Goal: Task Accomplishment & Management: Manage account settings

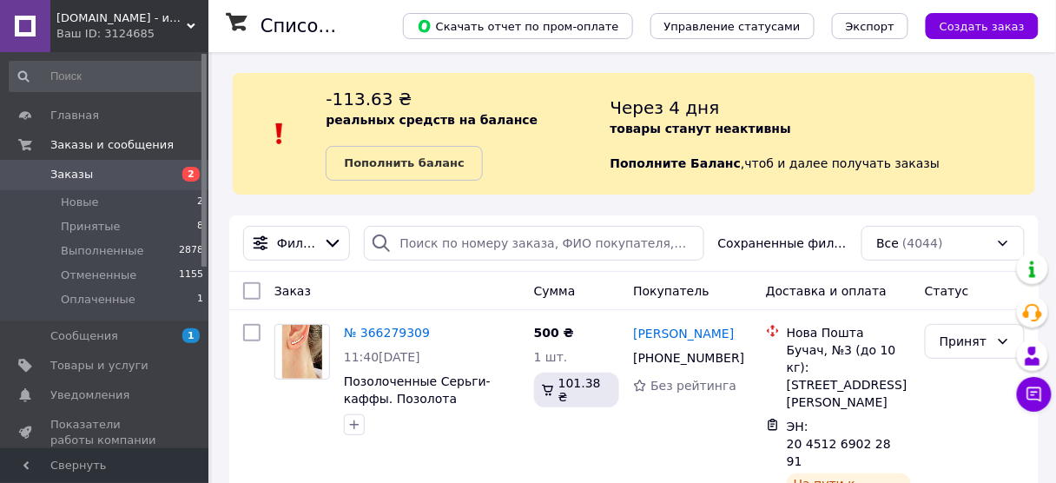
scroll to position [146, 0]
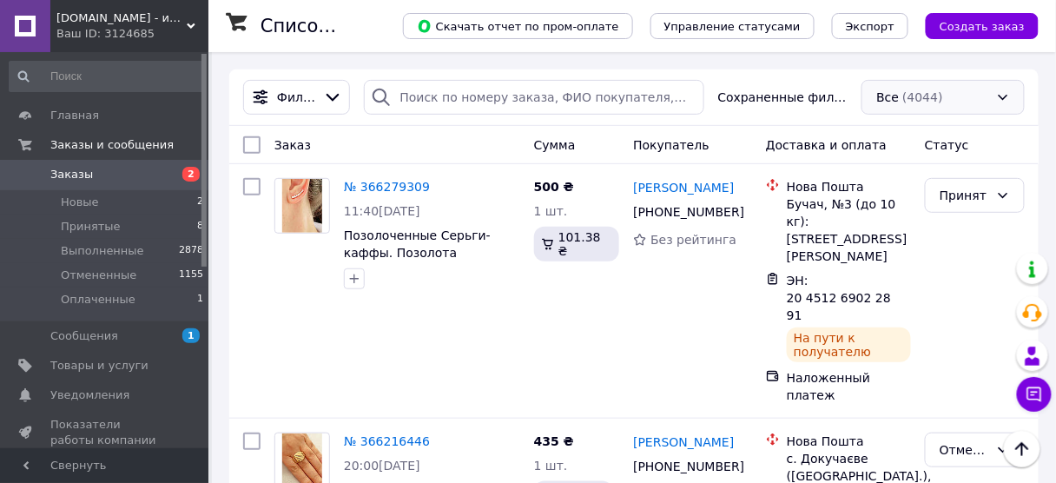
click at [1006, 102] on div "Все (4044)" at bounding box center [943, 97] width 163 height 35
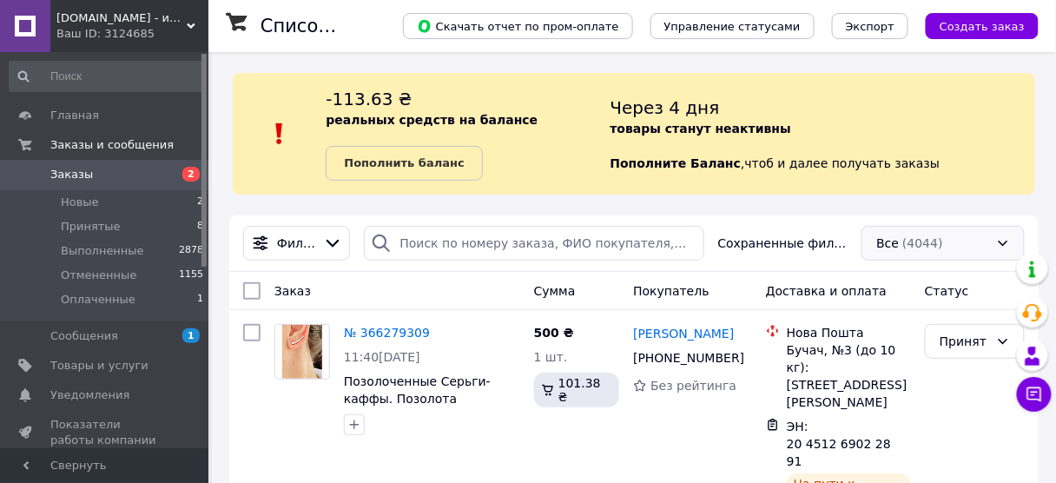
click at [966, 234] on div "Все (4044)" at bounding box center [943, 243] width 163 height 35
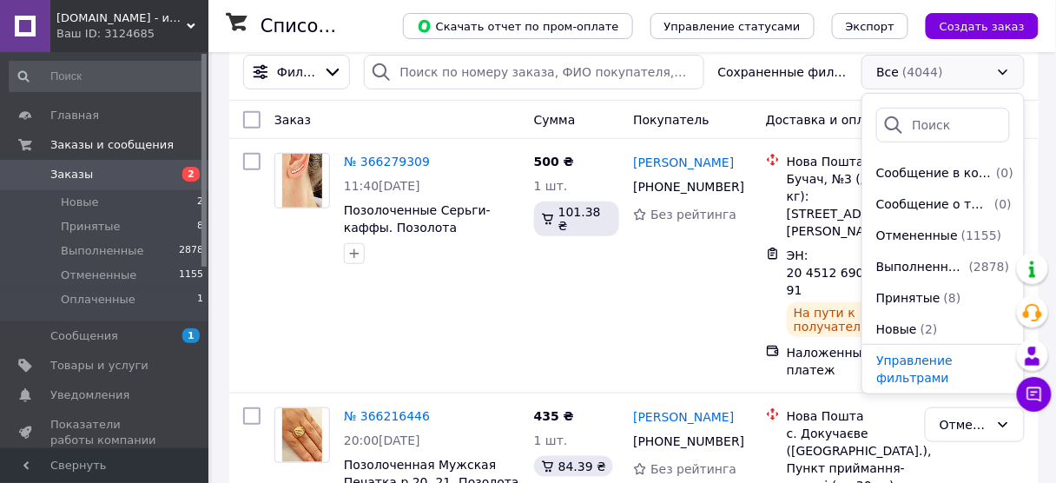
scroll to position [211, 0]
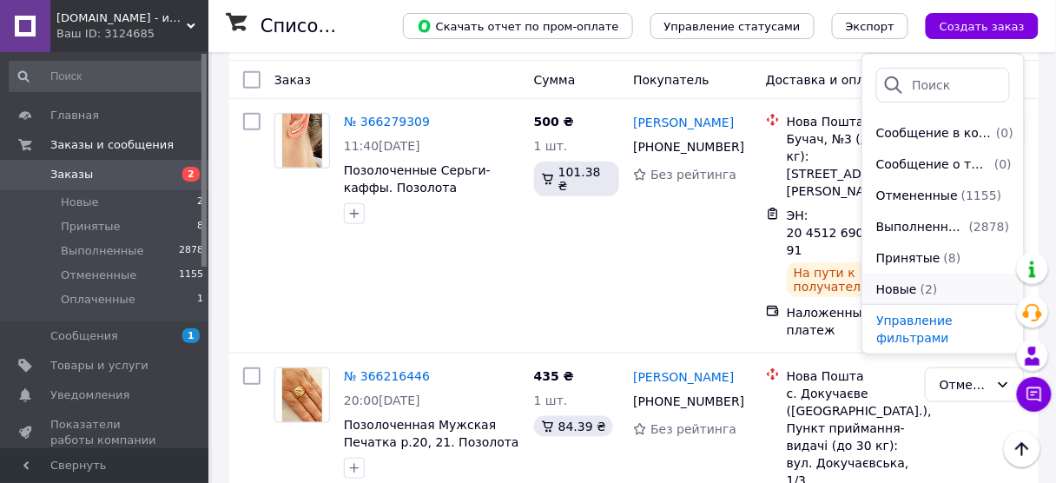
click at [902, 293] on span "Новые" at bounding box center [897, 289] width 41 height 17
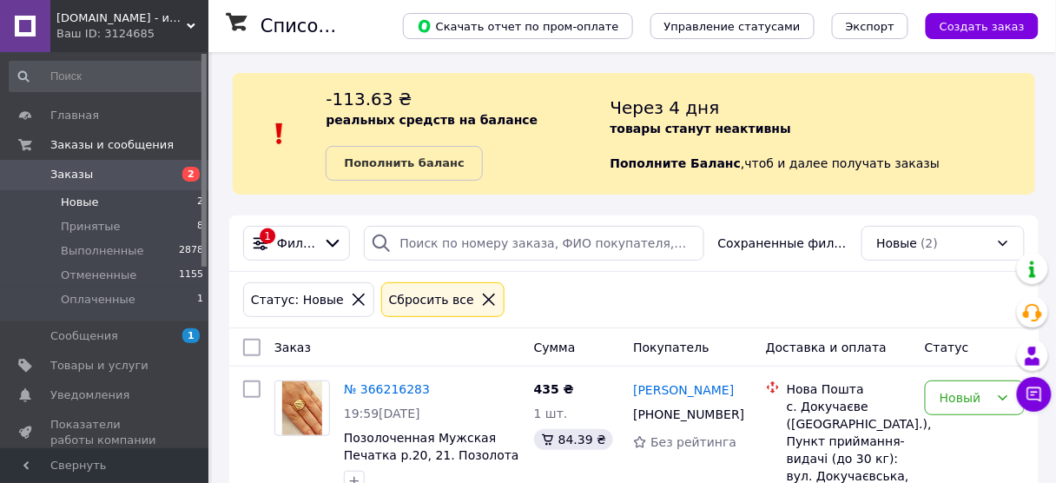
scroll to position [227, 0]
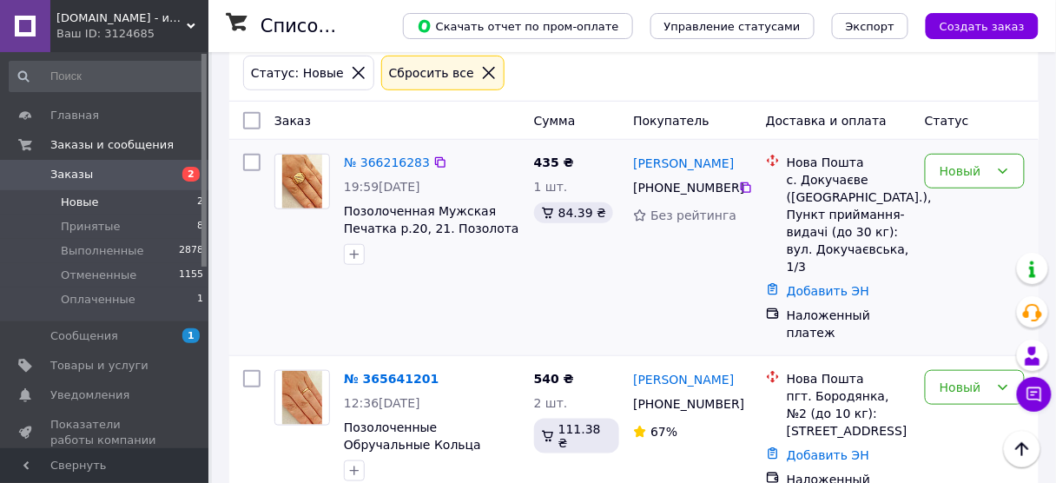
click at [627, 288] on div "[PERSON_NAME] [PHONE_NUMBER] Без рейтинга" at bounding box center [692, 248] width 133 height 202
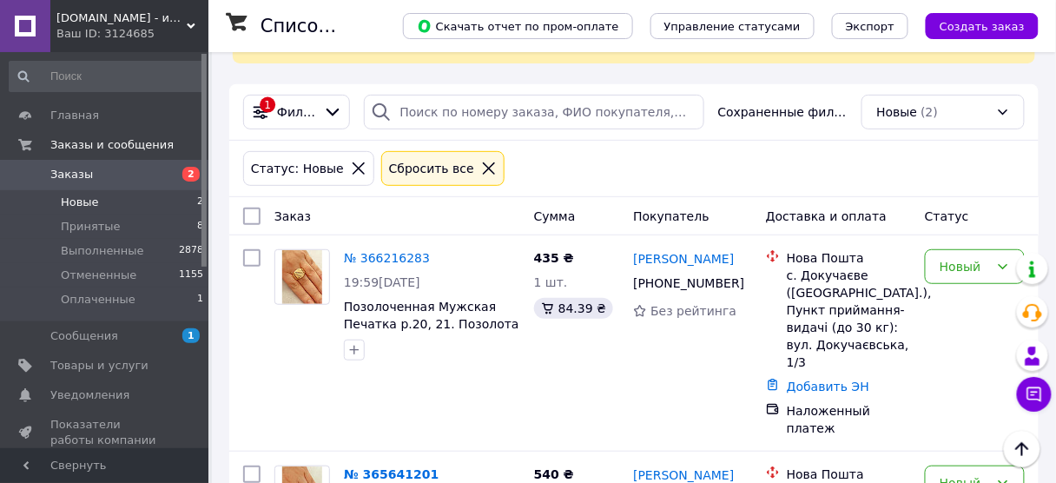
scroll to position [142, 0]
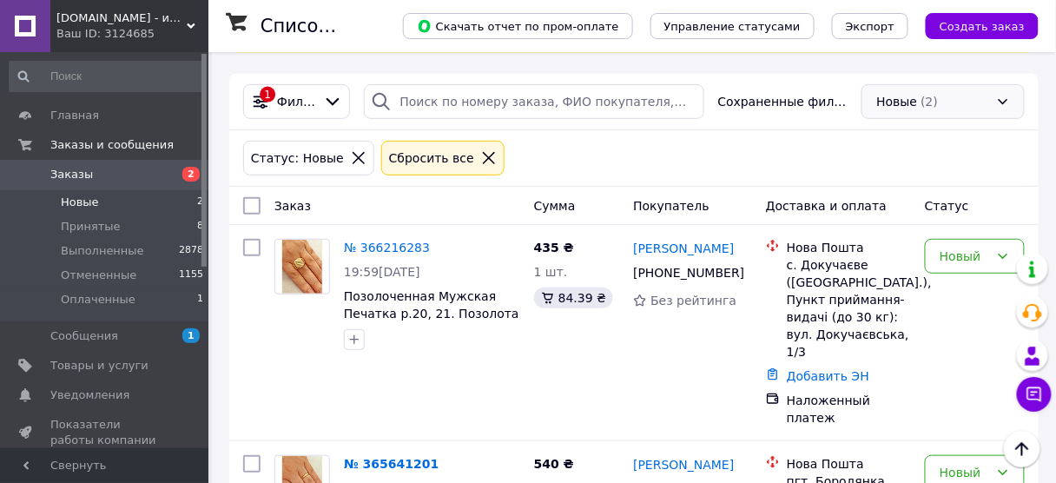
click at [994, 100] on div "Новые (2)" at bounding box center [943, 101] width 163 height 35
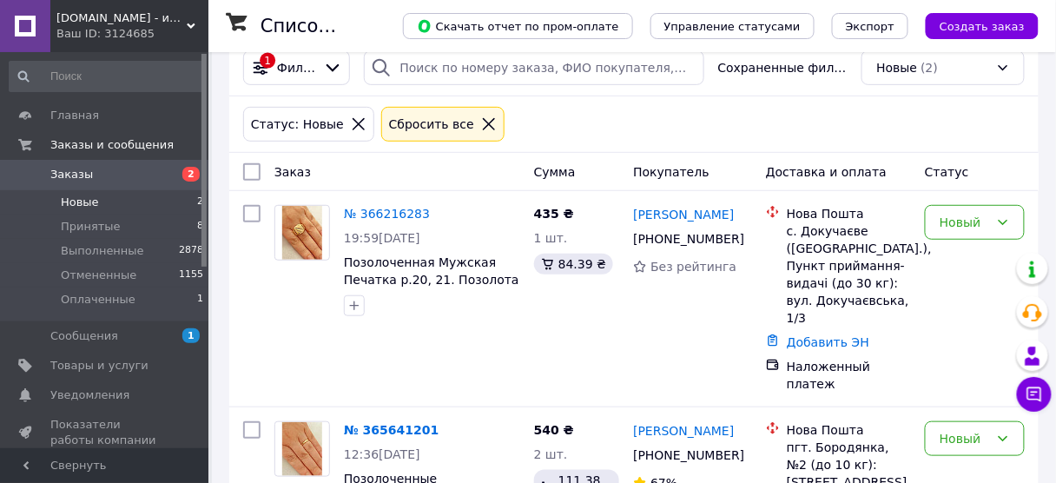
scroll to position [176, 0]
click at [980, 87] on div "1 Фильтры Сохраненные фильтры: Новые (2)" at bounding box center [634, 67] width 810 height 56
click at [995, 69] on div "Новые (2)" at bounding box center [943, 67] width 163 height 35
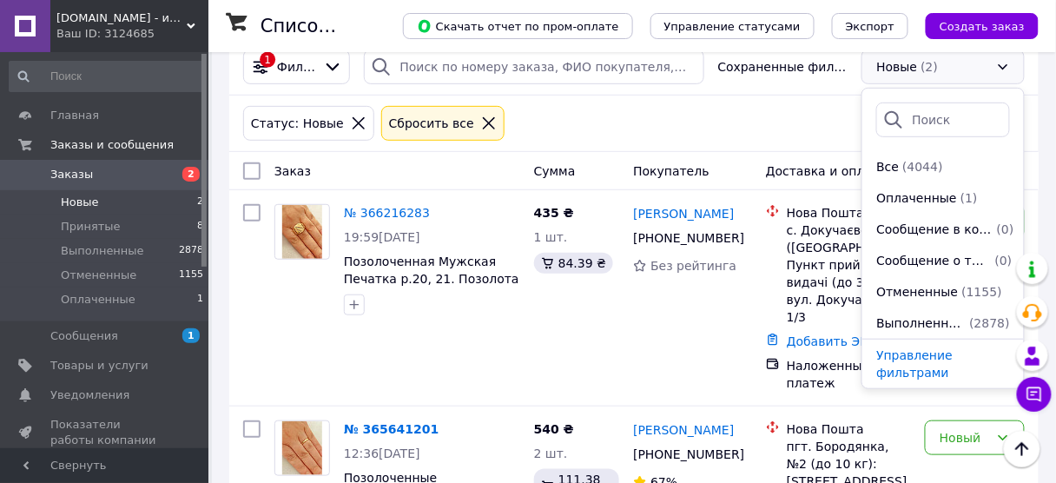
scroll to position [62, 0]
click at [910, 285] on span "Принятые" at bounding box center [909, 292] width 64 height 17
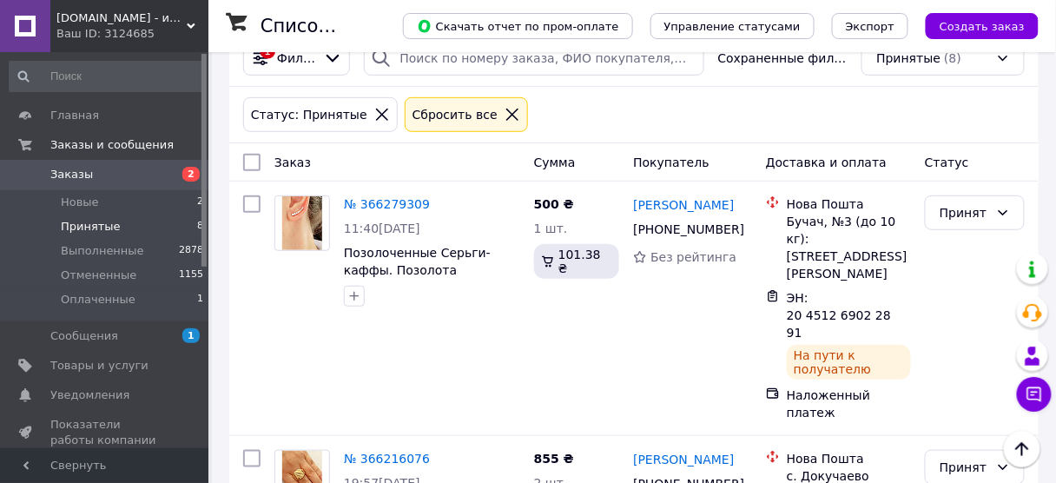
scroll to position [177, 0]
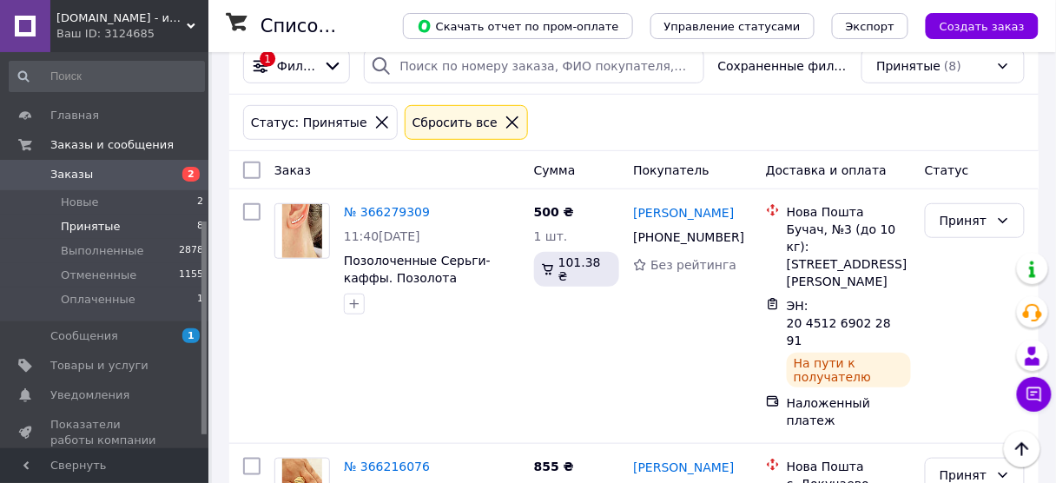
drag, startPoint x: 202, startPoint y: 236, endPoint x: 223, endPoint y: 435, distance: 200.0
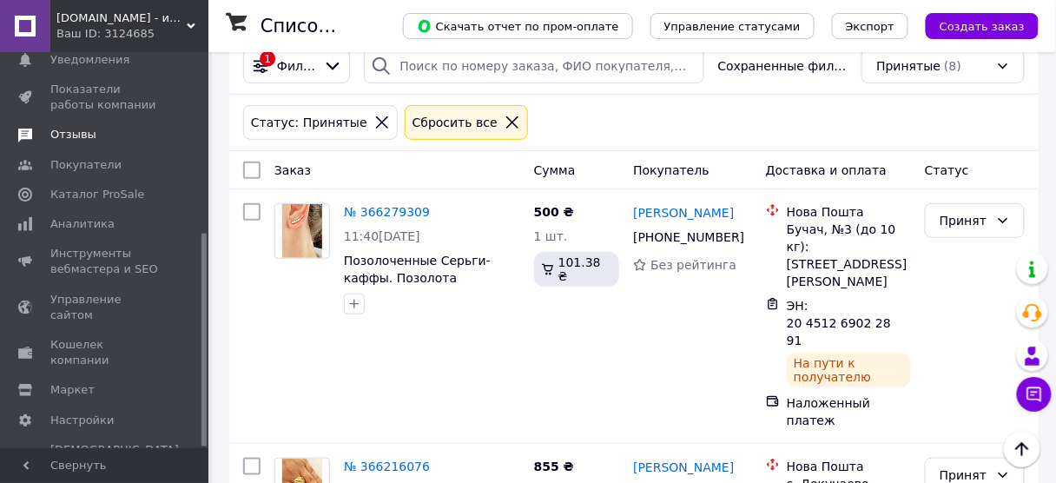
click at [68, 129] on span "Отзывы" at bounding box center [73, 135] width 46 height 16
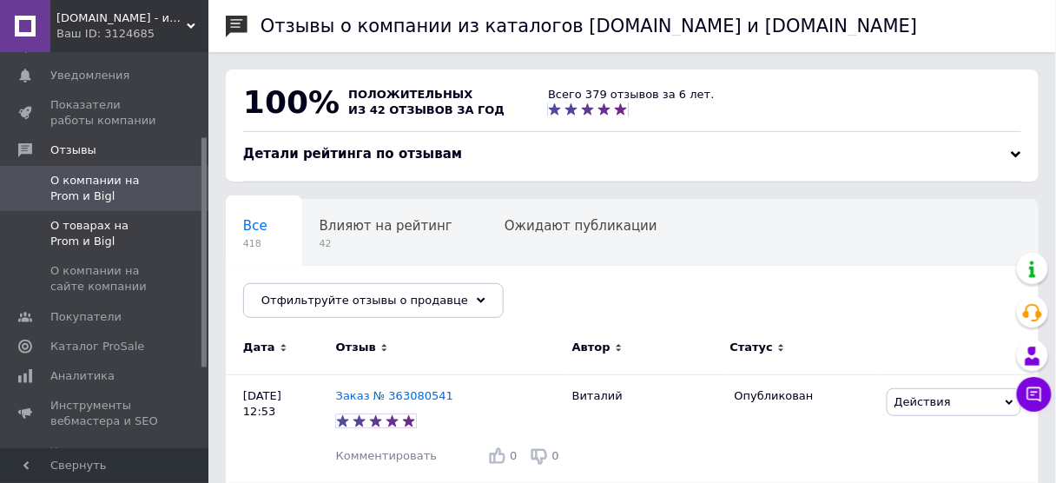
click at [94, 231] on span "О товарах на Prom и Bigl" at bounding box center [105, 233] width 110 height 31
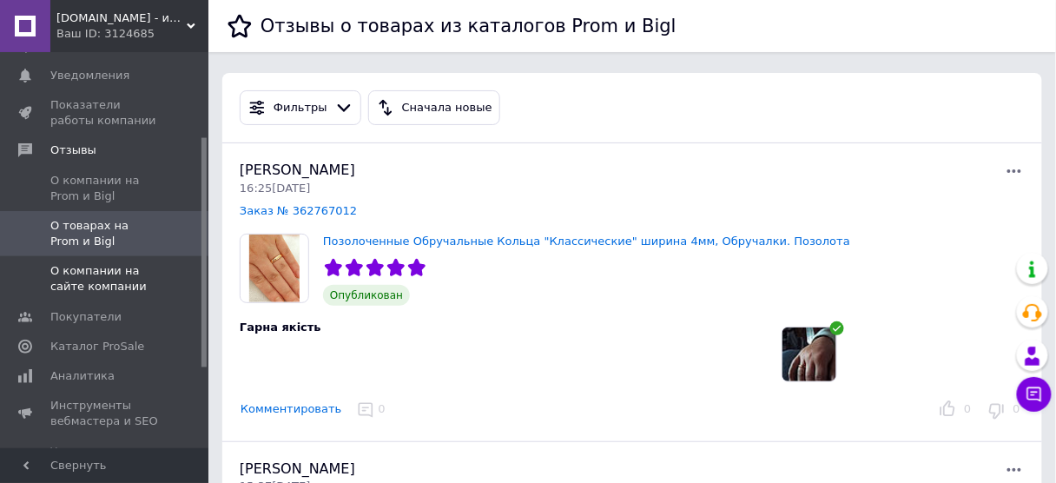
click at [120, 274] on span "О компании на сайте компании" at bounding box center [105, 278] width 110 height 31
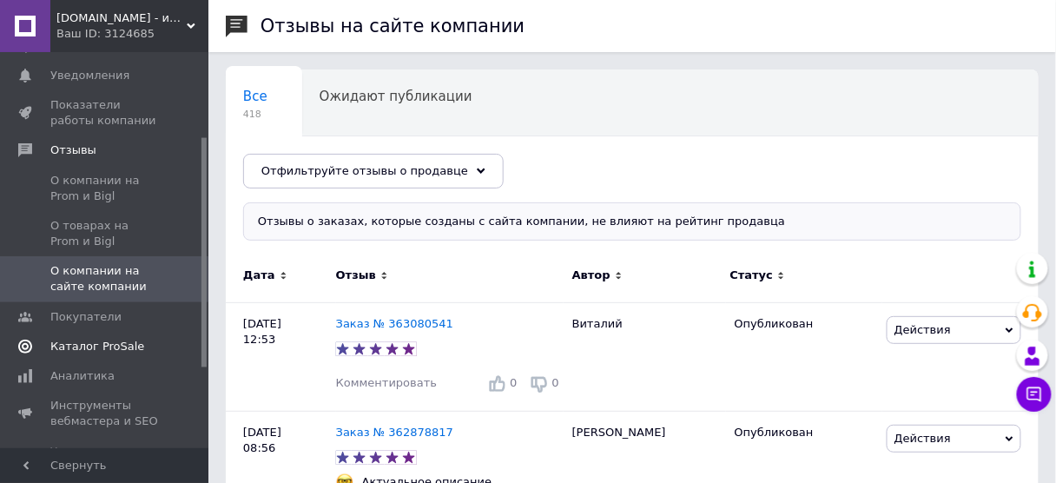
click at [128, 332] on link "Каталог ProSale" at bounding box center [107, 347] width 214 height 30
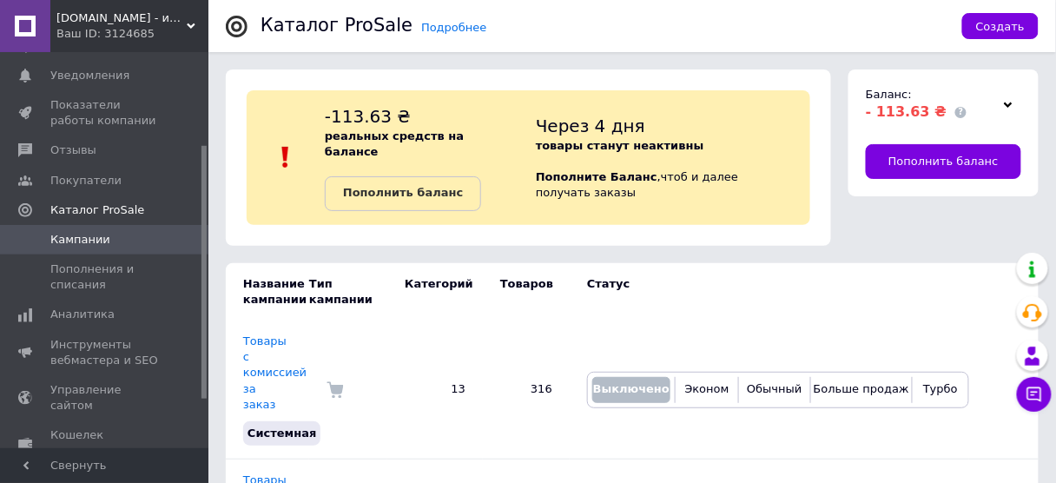
click at [999, 106] on div at bounding box center [1009, 104] width 26 height 24
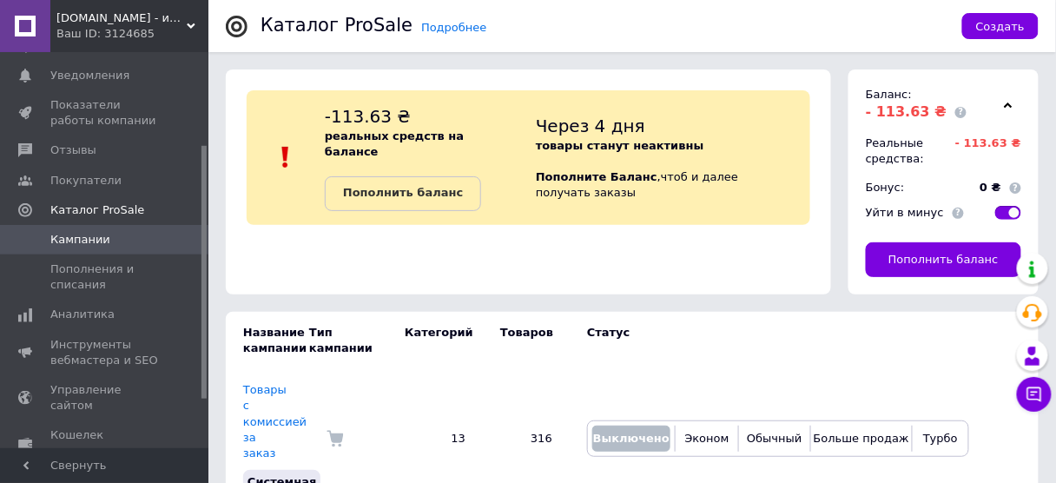
scroll to position [235, 0]
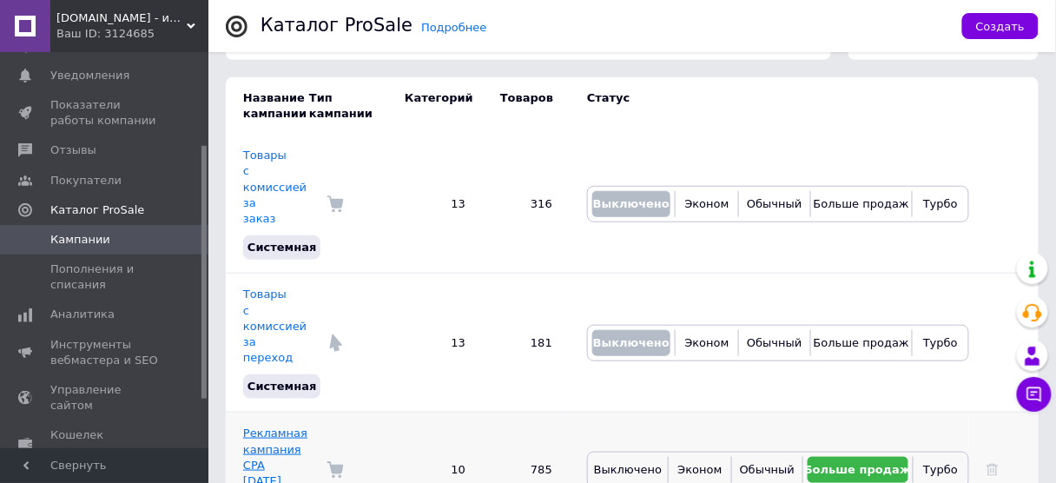
click at [259, 427] on link "Рекламная кампания CPA 10.03.2019 1" at bounding box center [275, 465] width 64 height 76
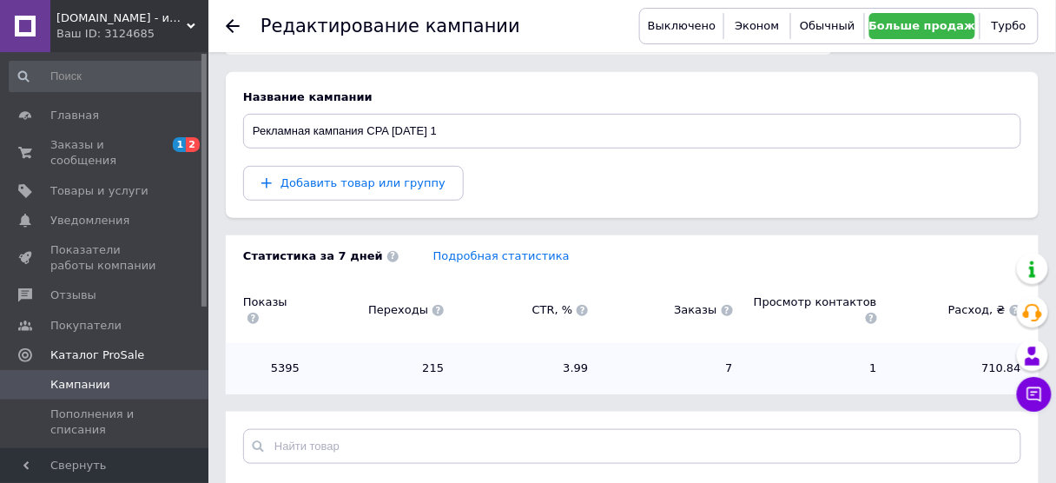
drag, startPoint x: 205, startPoint y: 307, endPoint x: 173, endPoint y: -4, distance: 312.7
click at [114, 176] on link "Товары и услуги" at bounding box center [107, 191] width 214 height 30
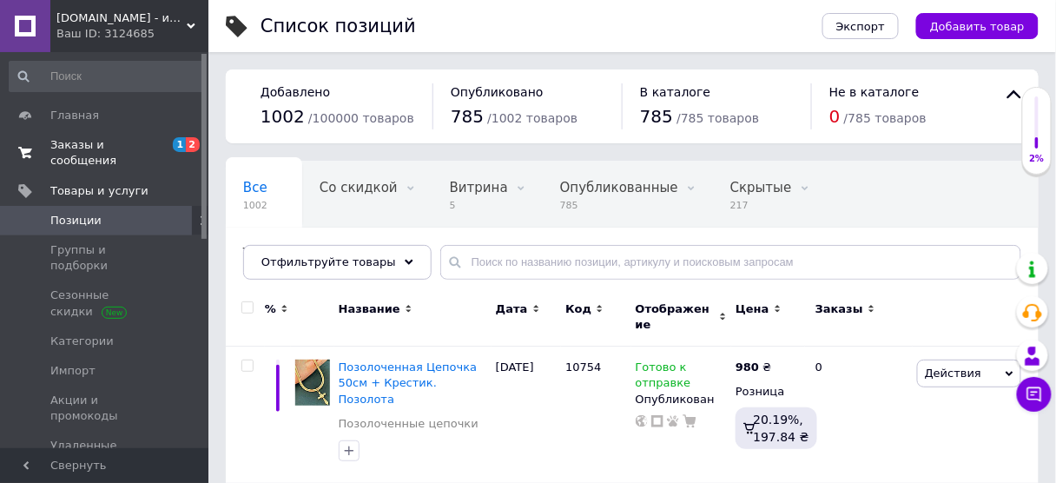
click at [136, 137] on span "Заказы и сообщения" at bounding box center [105, 152] width 110 height 31
